Goal: Task Accomplishment & Management: Use online tool/utility

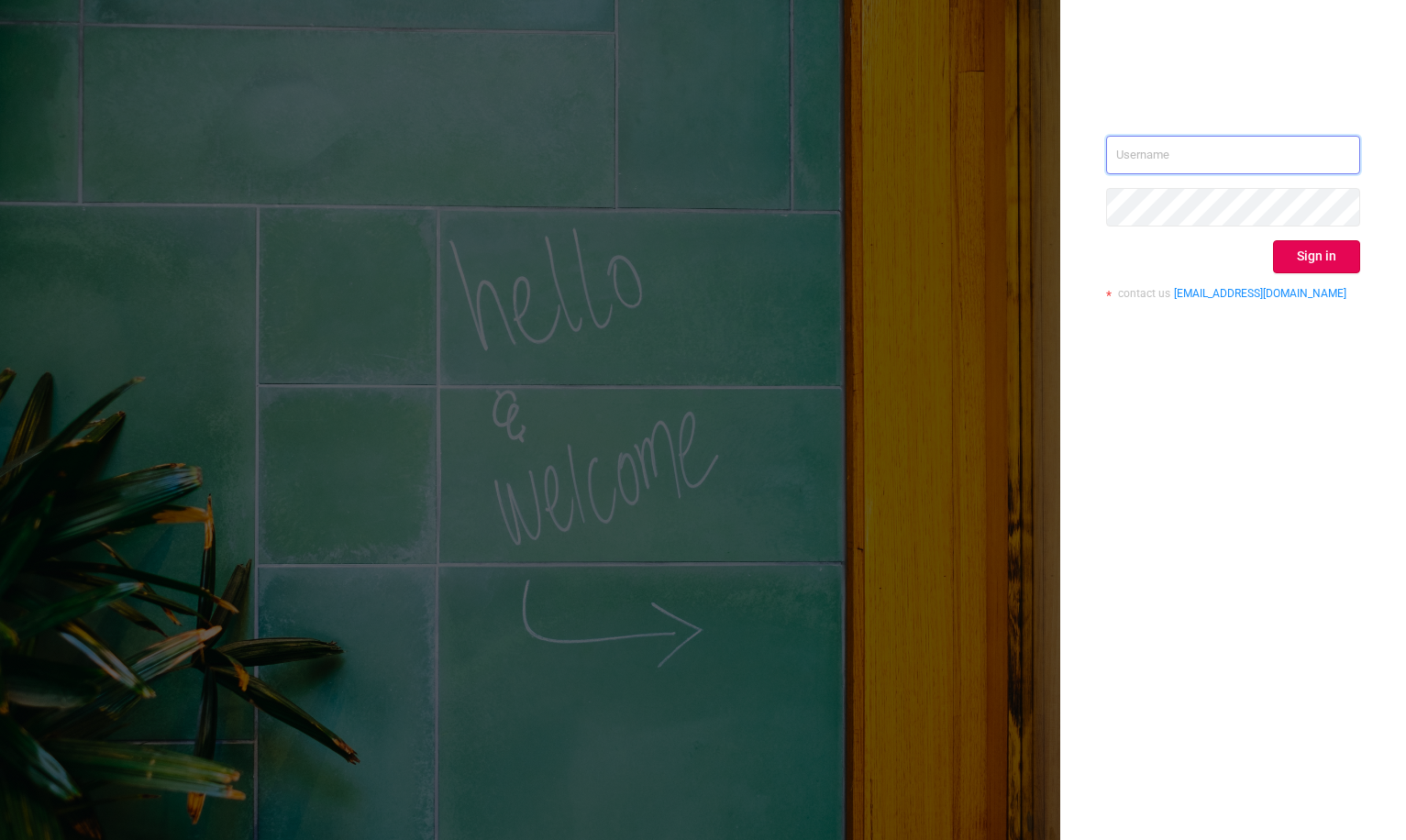
click at [1159, 157] on input "text" at bounding box center [1233, 155] width 254 height 39
type input "[PERSON_NAME][EMAIL_ADDRESS][DOMAIN_NAME]"
click at [1309, 256] on button "Sign in" at bounding box center [1317, 256] width 87 height 33
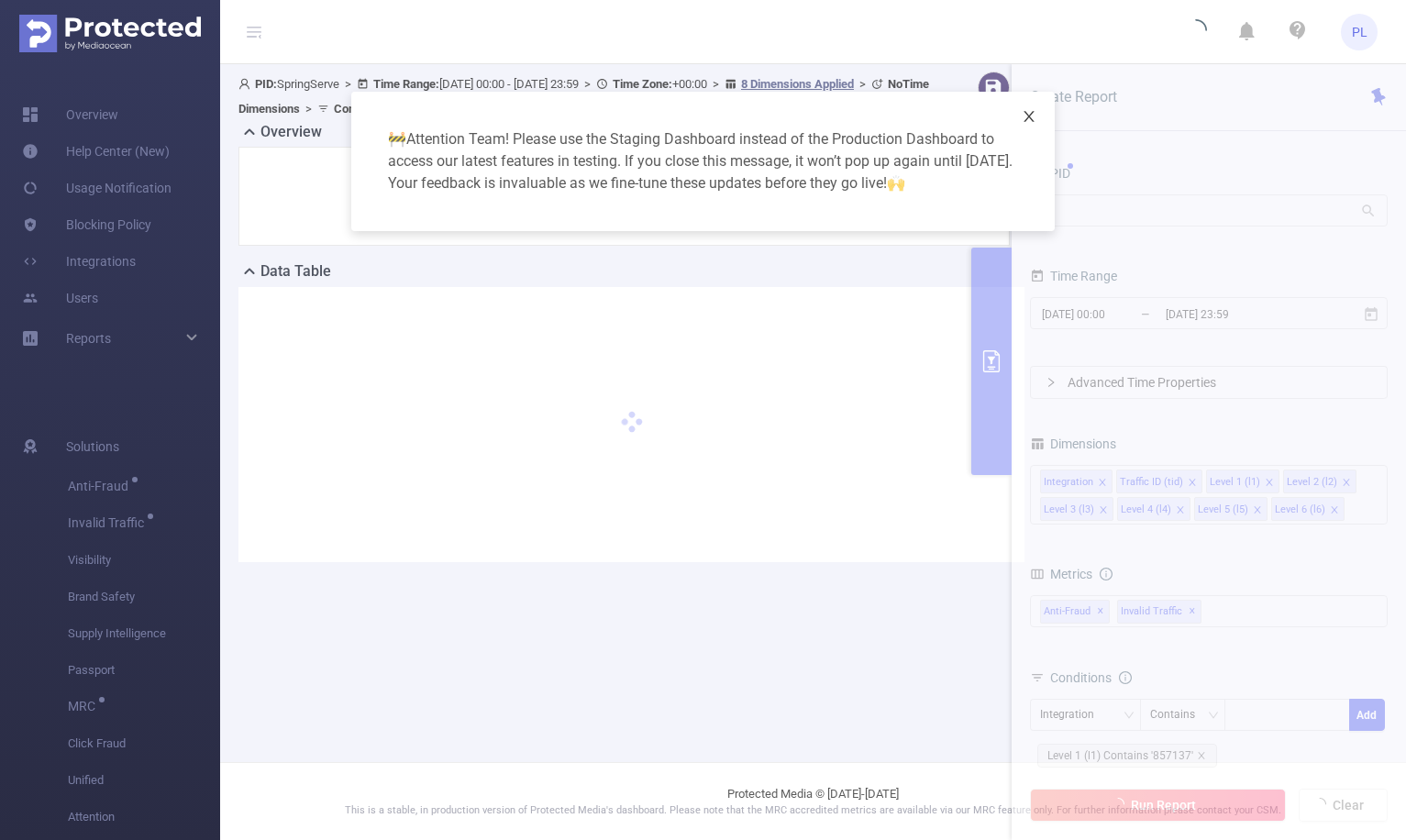
click at [1033, 117] on icon "icon: close" at bounding box center [1028, 116] width 14 height 14
